Goal: Transaction & Acquisition: Purchase product/service

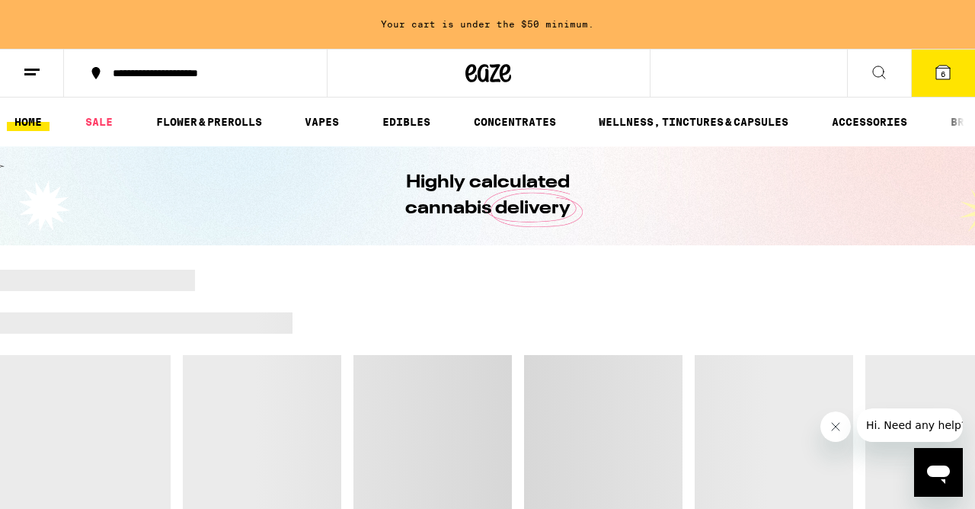
click at [949, 69] on icon at bounding box center [943, 72] width 14 height 14
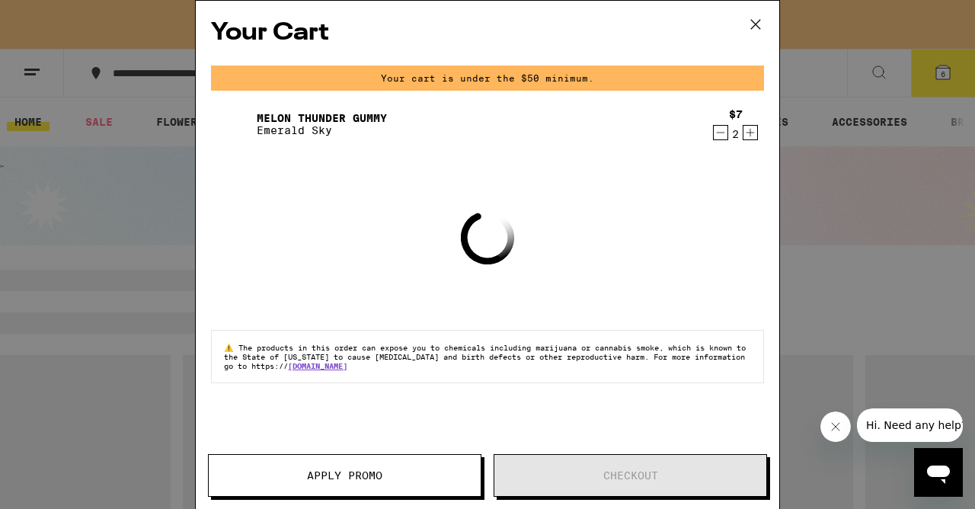
click at [720, 132] on icon "Decrement" at bounding box center [720, 132] width 14 height 18
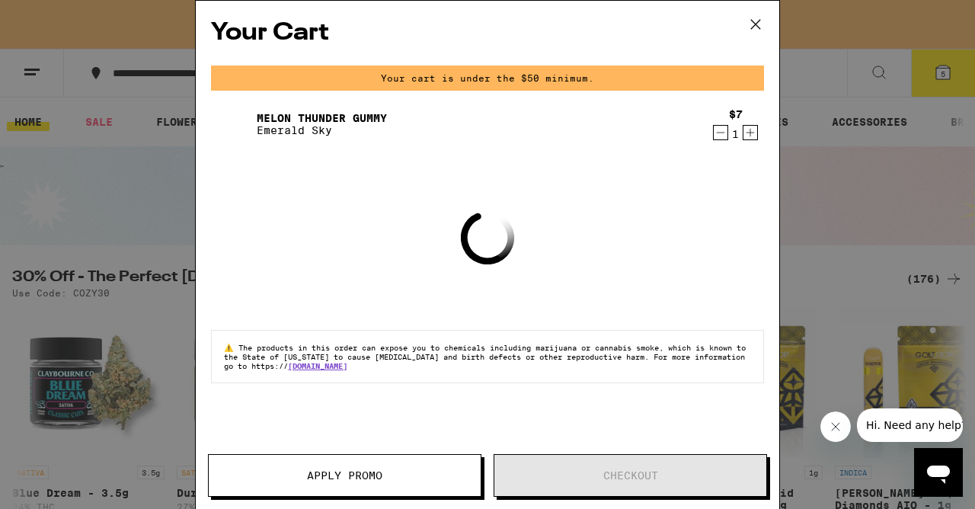
click at [720, 132] on icon "Decrement" at bounding box center [720, 132] width 8 height 0
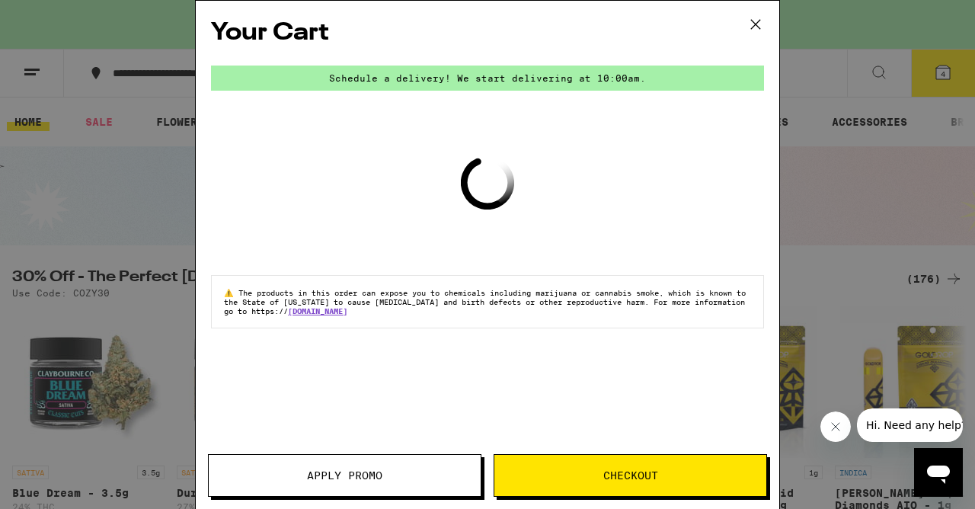
click at [753, 23] on icon at bounding box center [755, 24] width 23 height 23
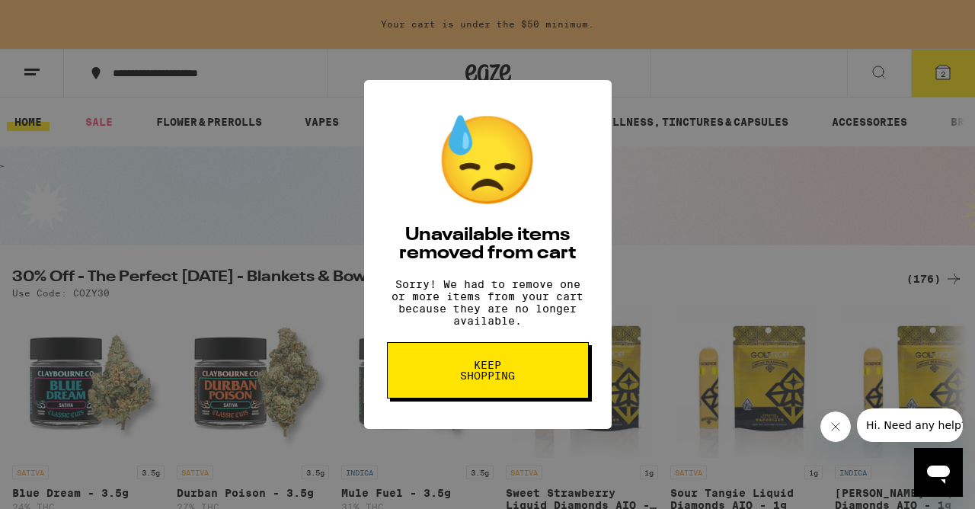
click at [531, 372] on button "Keep Shopping" at bounding box center [488, 370] width 202 height 56
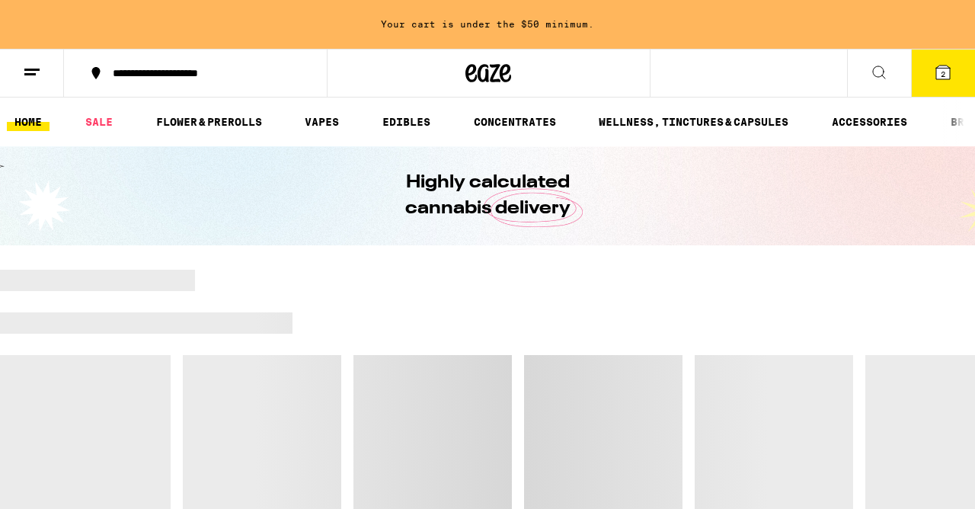
click at [942, 74] on span "2" at bounding box center [942, 73] width 5 height 9
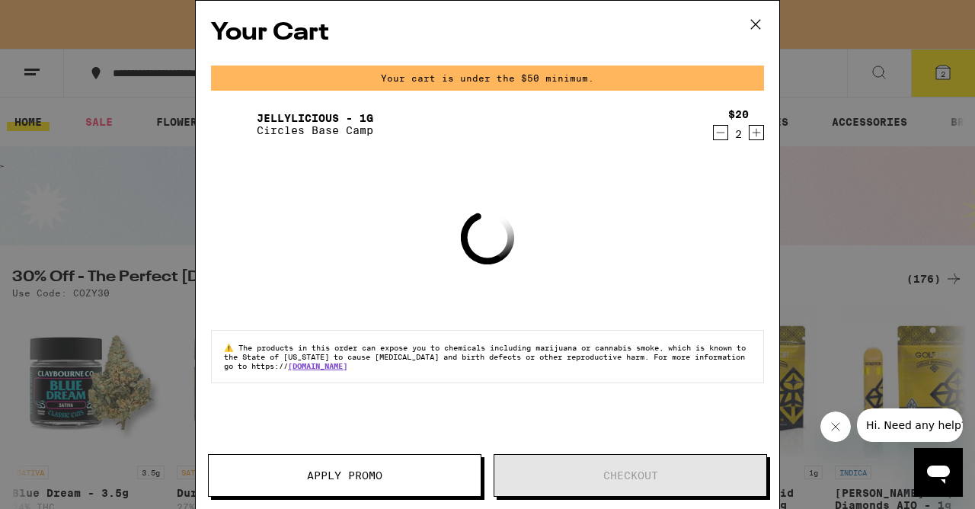
click at [720, 132] on icon "Decrement" at bounding box center [720, 132] width 8 height 0
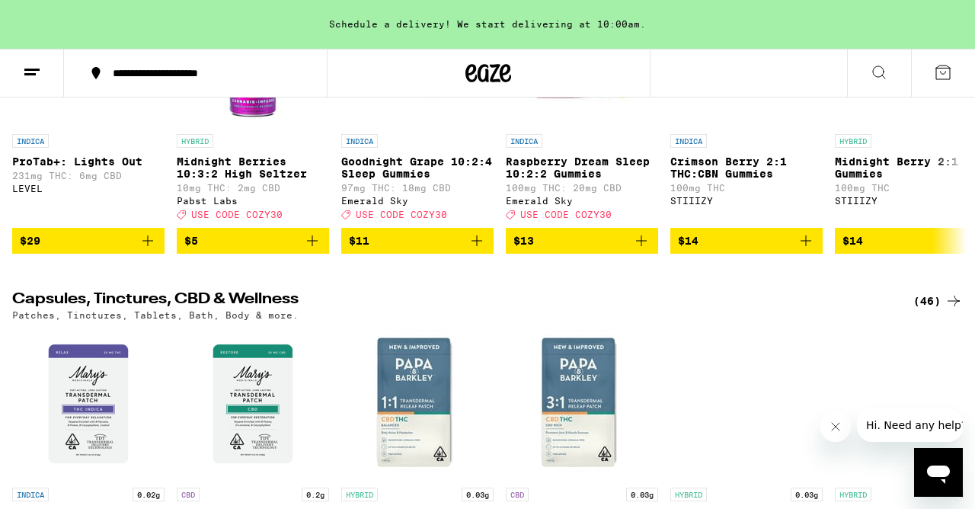
scroll to position [6437, 0]
